Goal: Information Seeking & Learning: Find specific fact

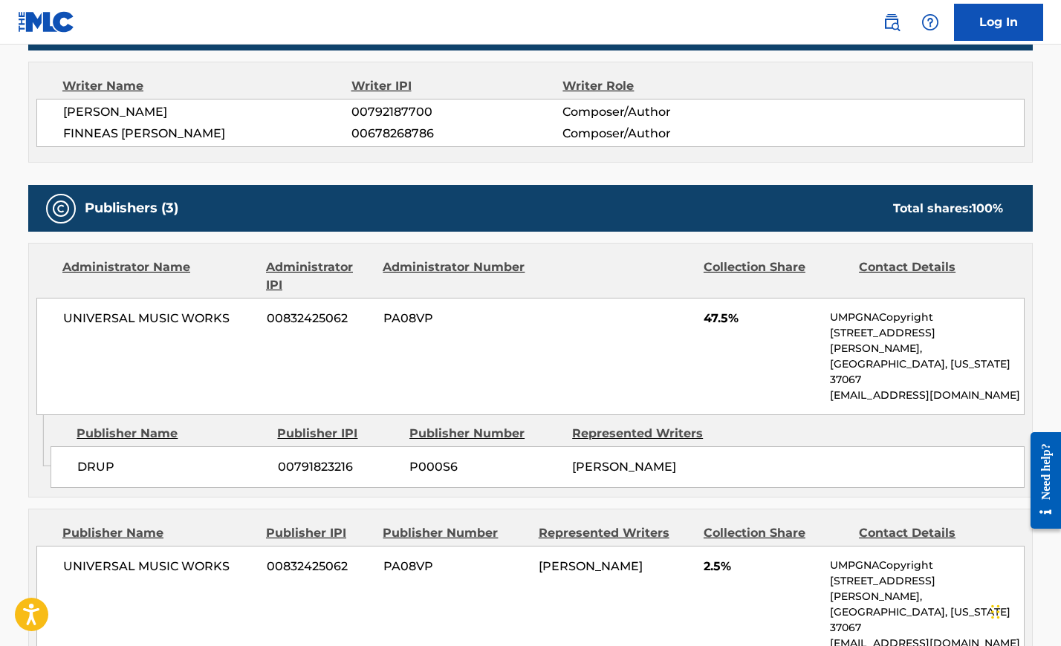
scroll to position [604, 0]
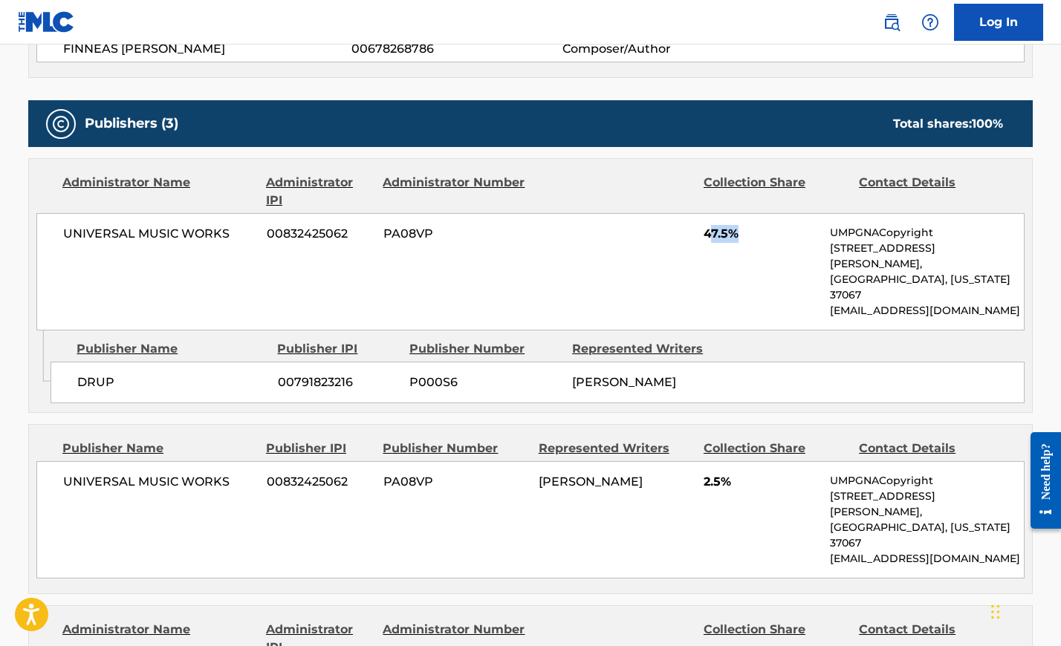
drag, startPoint x: 709, startPoint y: 238, endPoint x: 736, endPoint y: 238, distance: 26.7
click at [736, 238] on span "47.5%" at bounding box center [760, 234] width 115 height 18
drag, startPoint x: 713, startPoint y: 464, endPoint x: 728, endPoint y: 464, distance: 14.9
click at [728, 464] on div "UNIVERSAL MUSIC WORKS 00832425062 PA08VP [PERSON_NAME] 2.5% UMPGNACopyright [ST…" at bounding box center [530, 519] width 988 height 117
drag, startPoint x: 567, startPoint y: 343, endPoint x: 621, endPoint y: 497, distance: 162.8
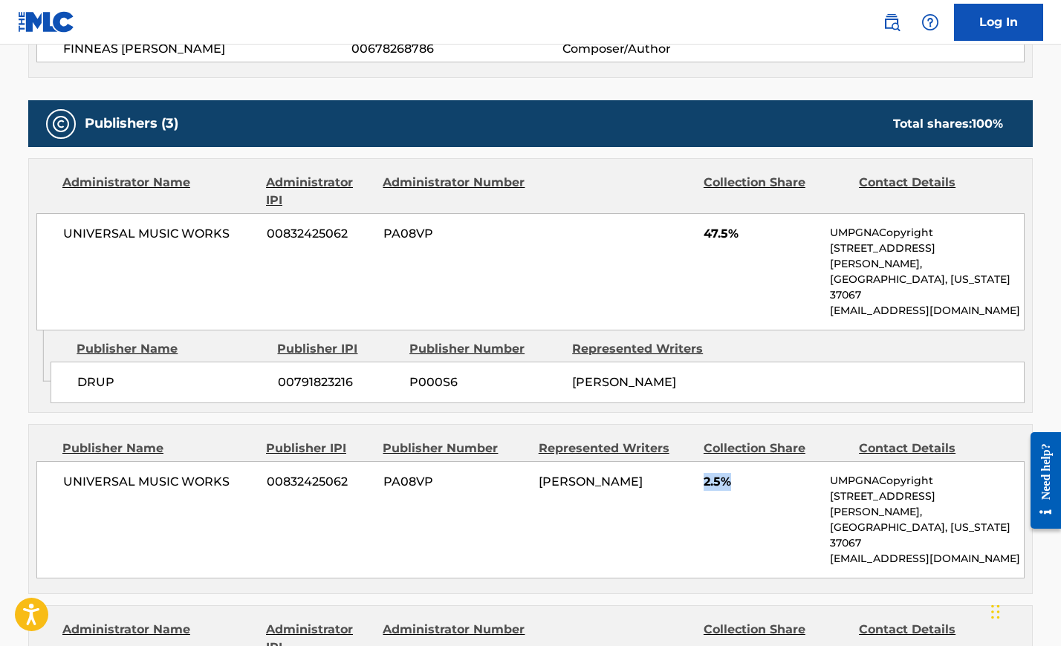
click at [621, 497] on div "Publishers (3) Total shares: 100 % Administrator Name Administrator IPI Adminis…" at bounding box center [530, 458] width 1004 height 716
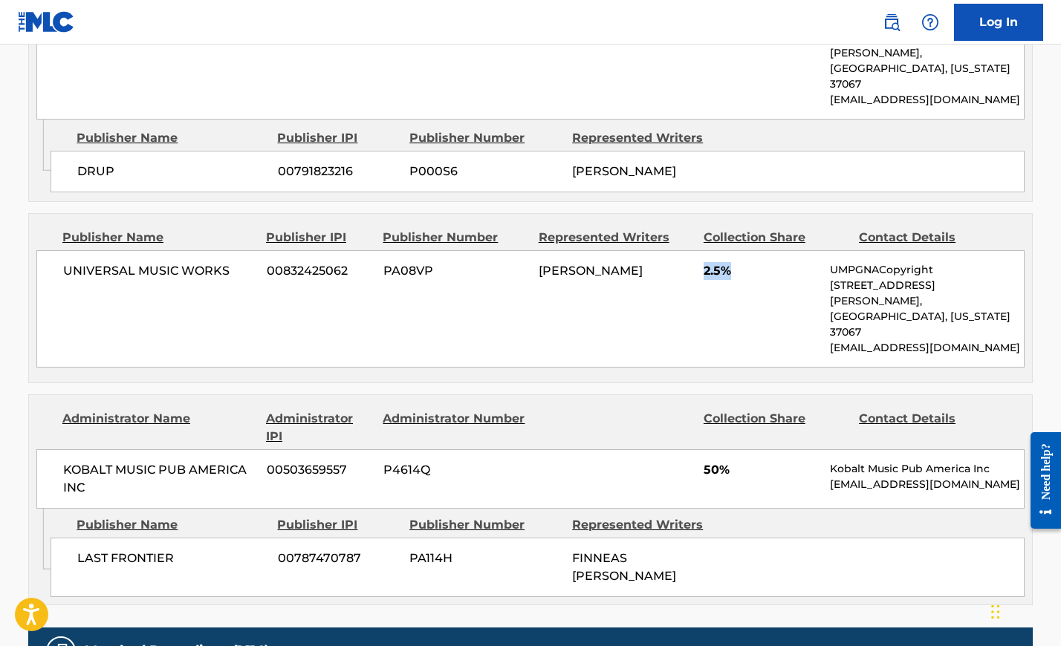
scroll to position [816, 0]
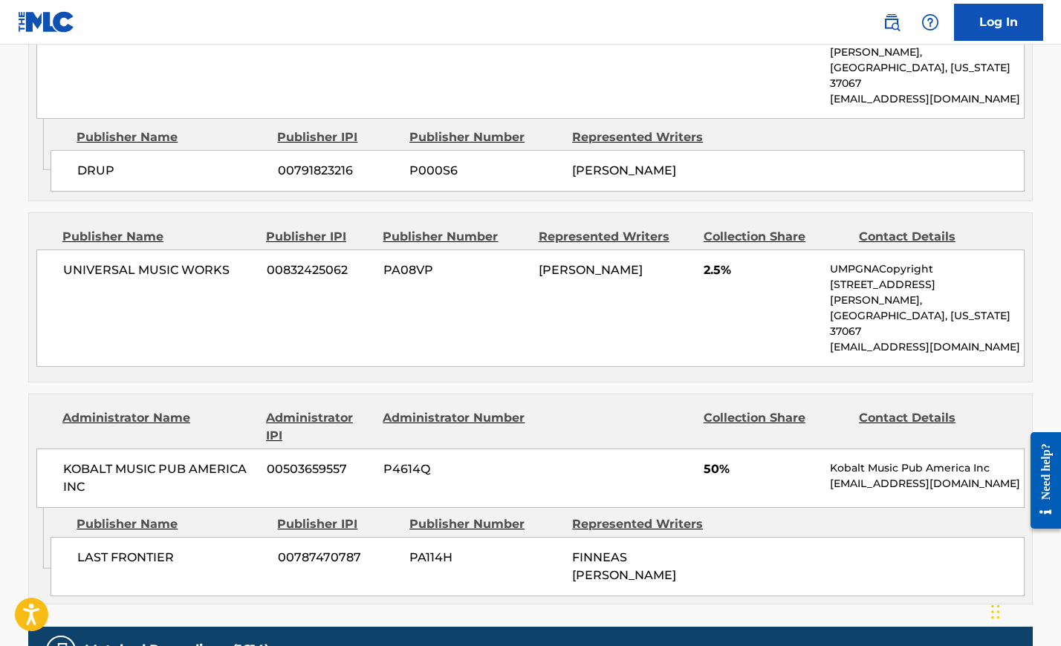
click at [183, 169] on div "DRUP 00791823216 P000S6 [PERSON_NAME]" at bounding box center [538, 171] width 974 height 42
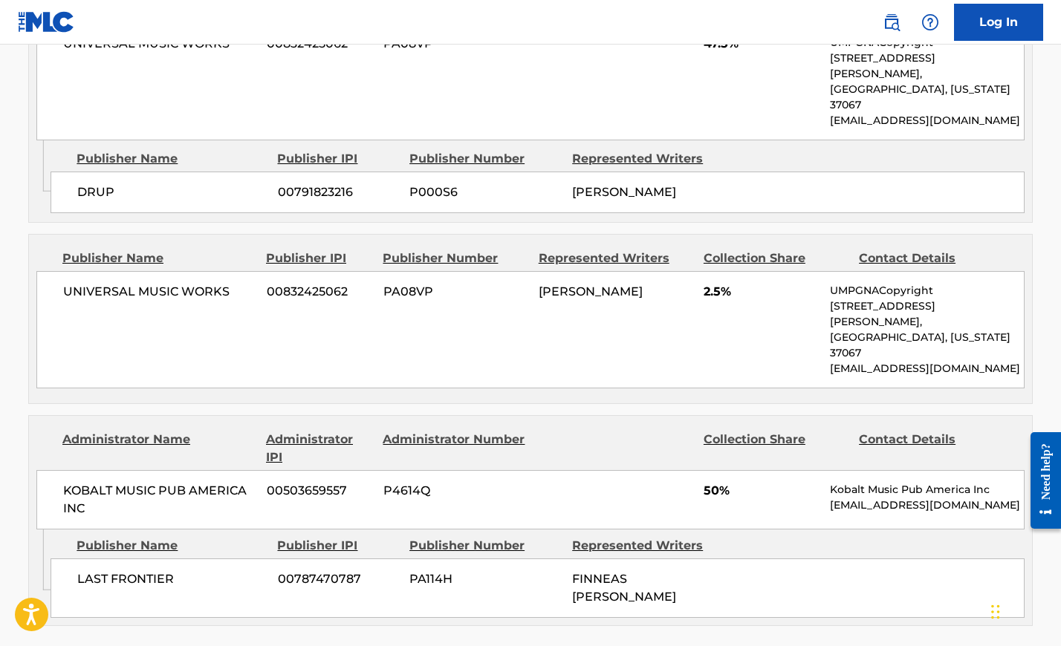
click at [631, 183] on div "[PERSON_NAME]" at bounding box center [648, 192] width 152 height 18
copy div "[PERSON_NAME]"
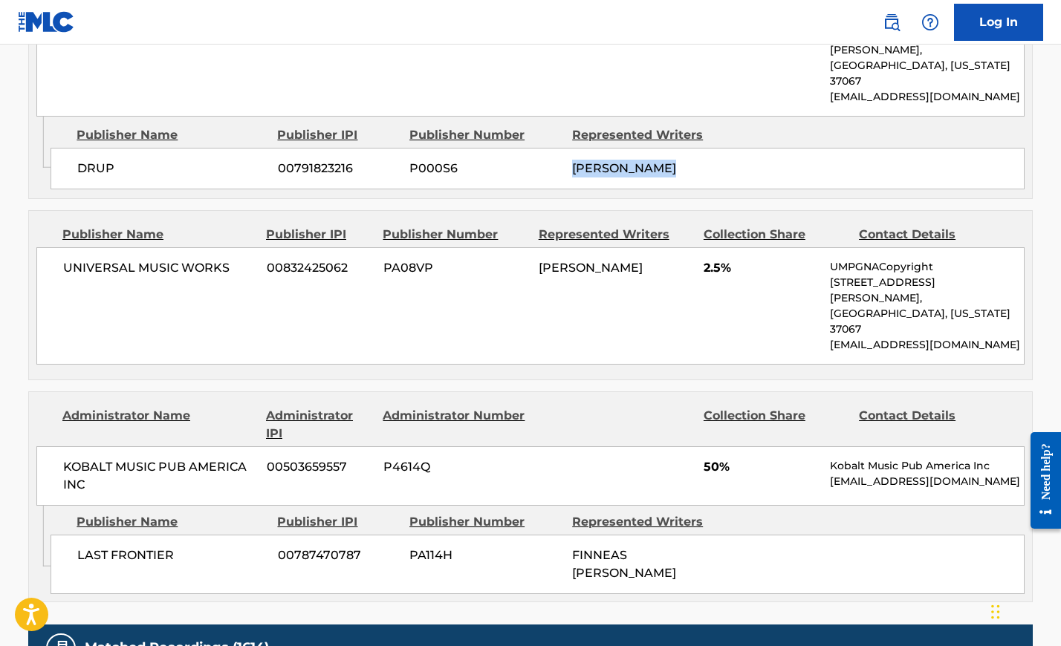
drag, startPoint x: 594, startPoint y: 513, endPoint x: 553, endPoint y: 502, distance: 43.1
click at [553, 535] on div "LAST FRONTIER 00787470787 PA114H FINNEAS [PERSON_NAME]" at bounding box center [538, 564] width 974 height 59
copy div "FINNEAS [PERSON_NAME]"
